Goal: Information Seeking & Learning: Check status

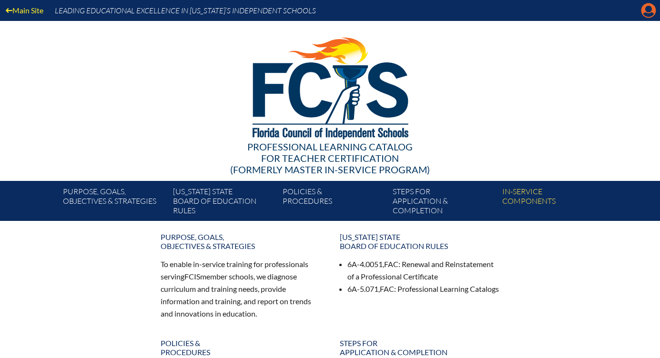
click at [649, 14] on icon "Manage account" at bounding box center [648, 10] width 15 height 15
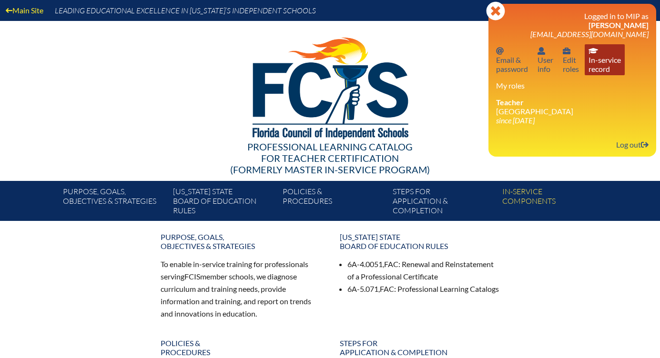
click at [600, 67] on link "In-service record In-service record" at bounding box center [605, 59] width 40 height 31
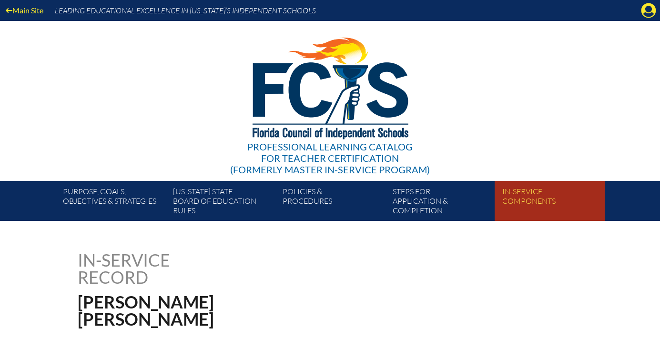
click at [523, 201] on link "In-service components" at bounding box center [553, 203] width 110 height 36
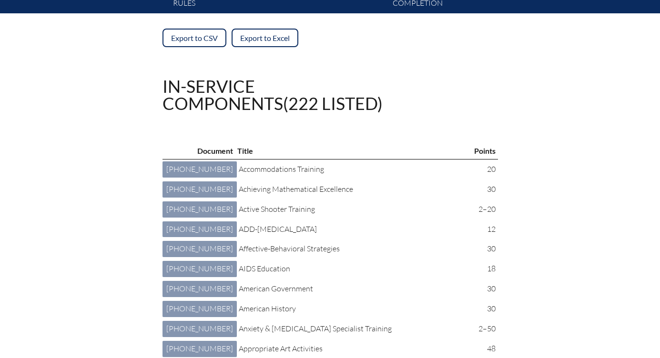
scroll to position [217, 0]
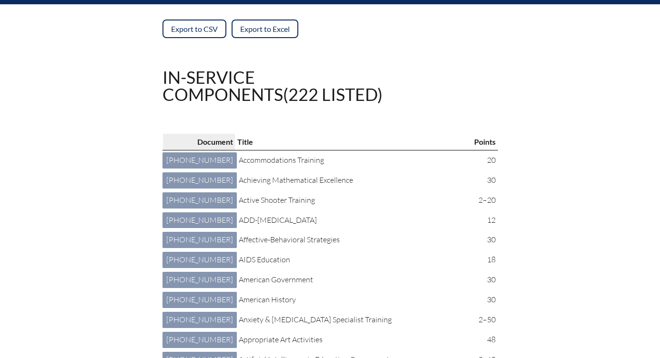
click at [190, 140] on p "Document" at bounding box center [199, 142] width 68 height 12
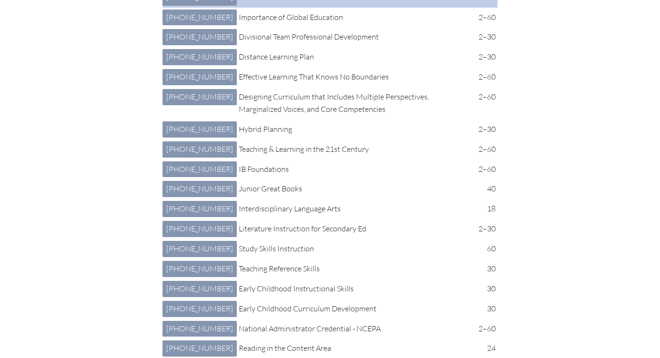
scroll to position [1214, 0]
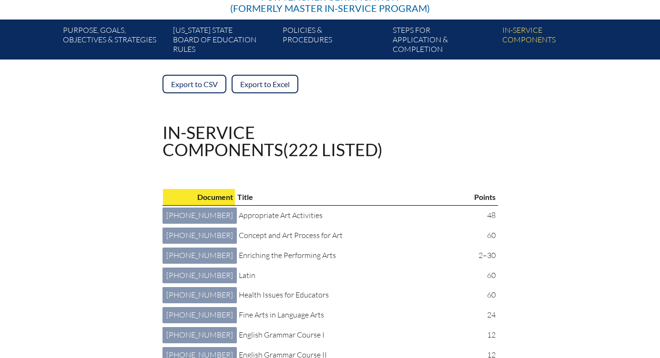
scroll to position [168, 0]
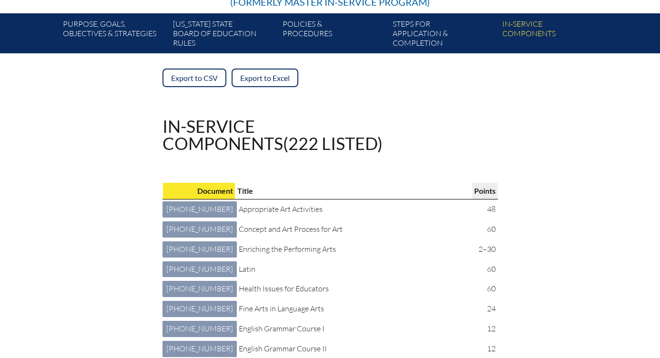
click at [484, 189] on p "Points" at bounding box center [484, 191] width 21 height 12
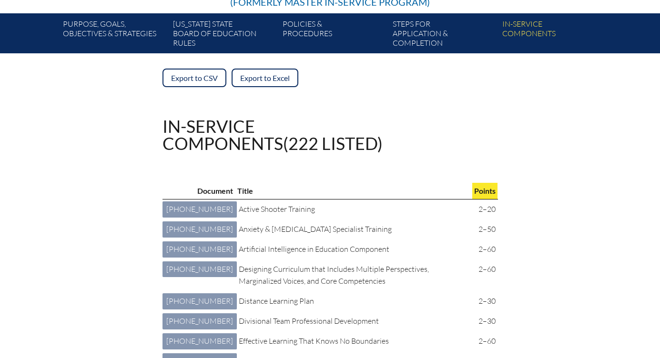
click at [484, 189] on p "Points" at bounding box center [484, 191] width 21 height 12
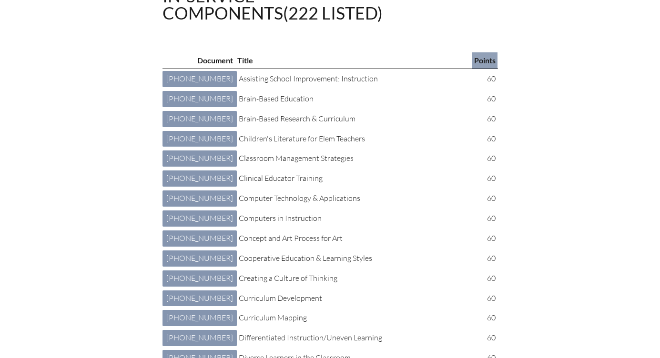
scroll to position [301, 0]
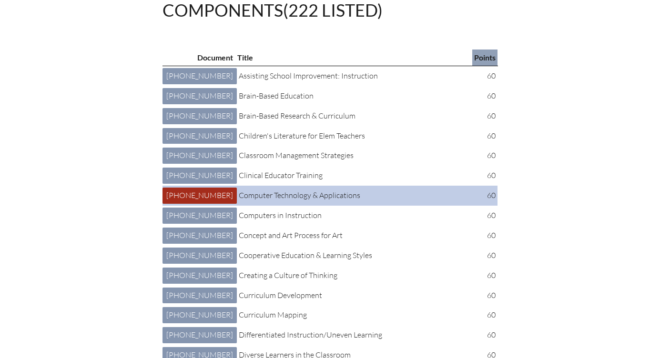
click at [190, 204] on link "3 007 006: Computer Technology & Applications 3-007-006" at bounding box center [200, 196] width 74 height 16
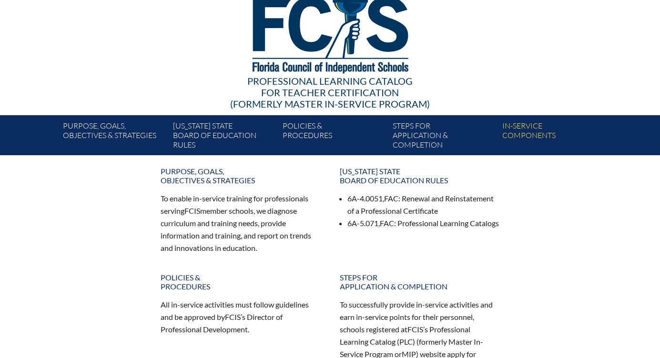
scroll to position [56, 0]
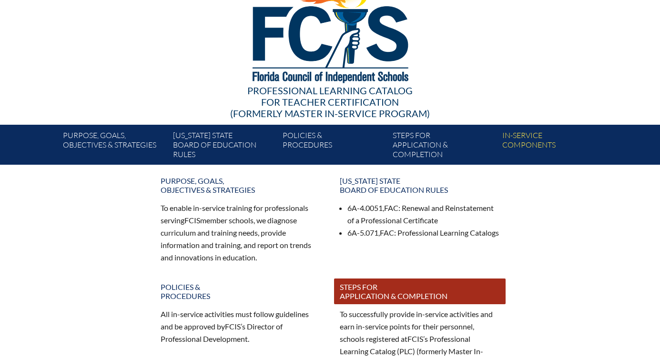
click at [355, 291] on link "Steps for application & completion" at bounding box center [420, 292] width 172 height 26
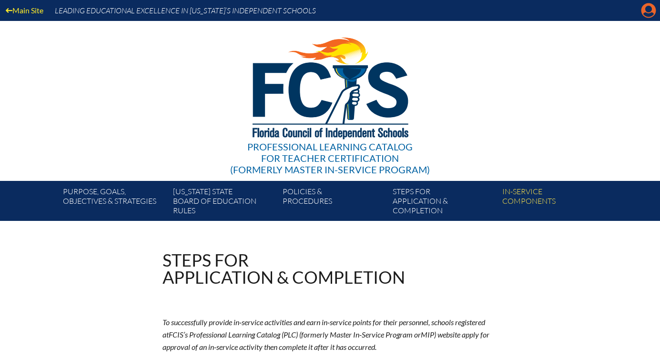
click at [644, 11] on icon at bounding box center [648, 10] width 15 height 15
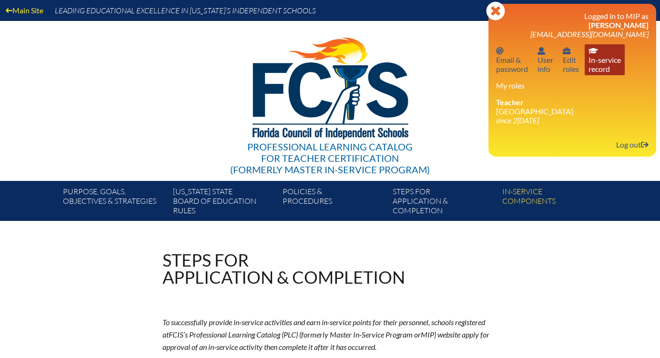
click at [603, 66] on link "In-service record In-service record" at bounding box center [605, 59] width 40 height 31
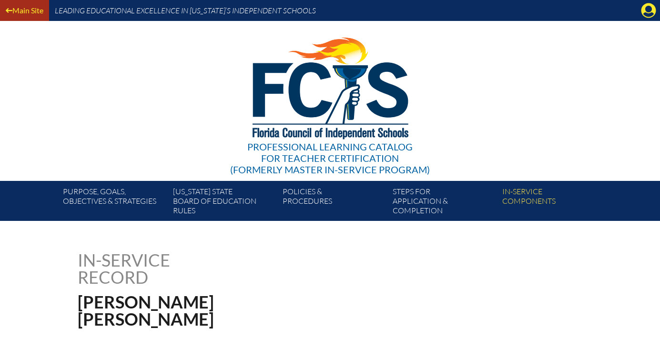
click at [30, 13] on link "Main Site" at bounding box center [24, 10] width 45 height 13
